Goal: Task Accomplishment & Management: Use online tool/utility

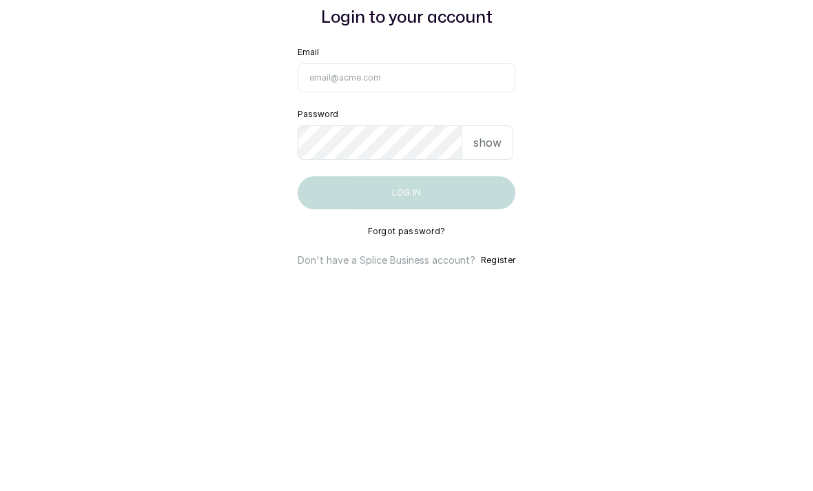
click at [679, 135] on main "Login to your account Email Password show Log in Forgot password? Don't have a …" at bounding box center [406, 245] width 813 height 491
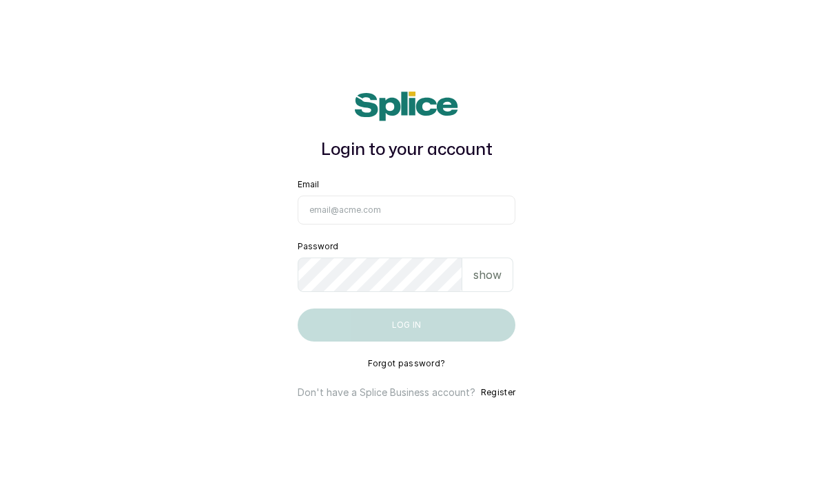
click at [447, 196] on input "Email" at bounding box center [407, 210] width 218 height 29
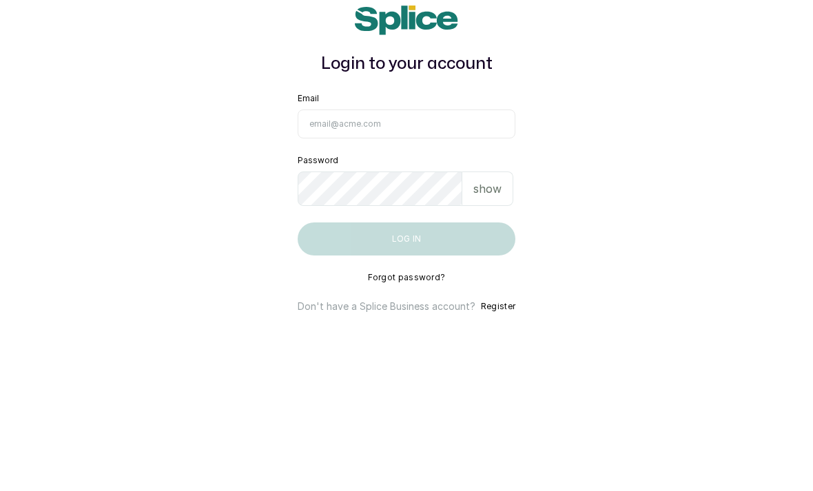
type input "[EMAIL_ADDRESS][DOMAIN_NAME]"
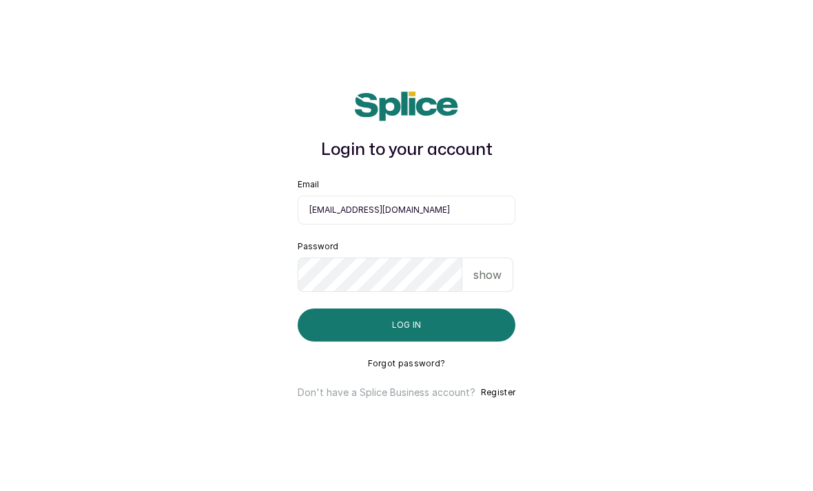
click at [476, 309] on button "Log in" at bounding box center [407, 325] width 218 height 33
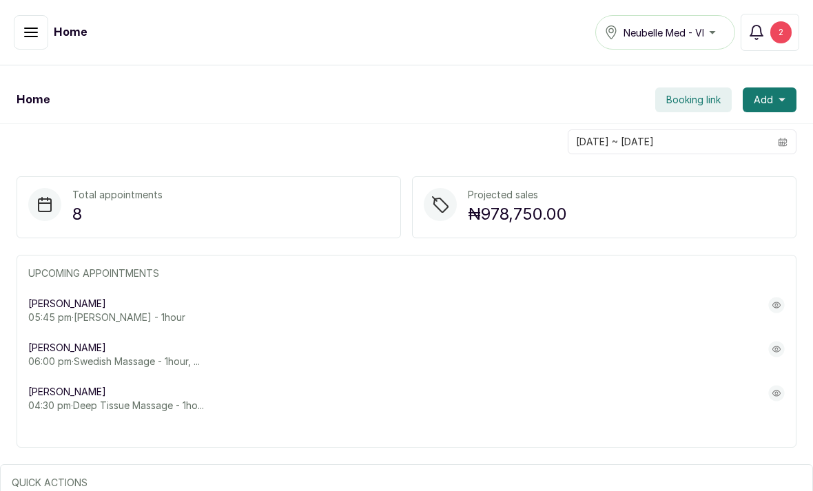
click at [19, 32] on button "button" at bounding box center [31, 32] width 34 height 34
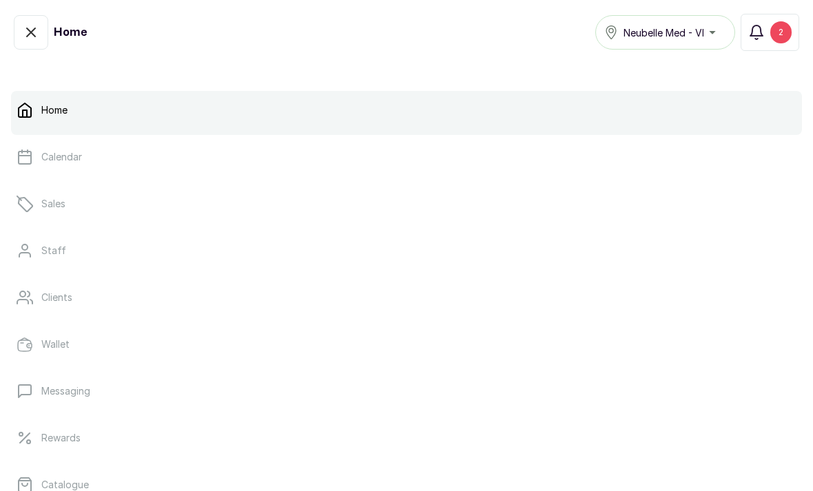
click at [67, 155] on p "Calendar" at bounding box center [61, 157] width 41 height 14
